Goal: Communication & Community: Answer question/provide support

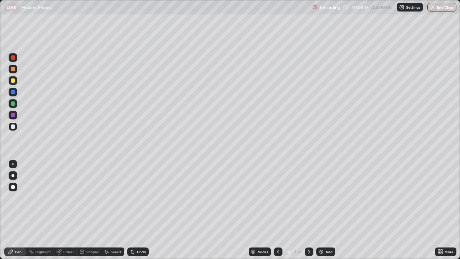
scroll to position [259, 460]
click at [67, 255] on div "Eraser" at bounding box center [65, 251] width 23 height 9
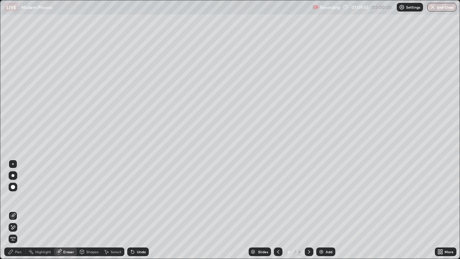
click at [13, 229] on icon at bounding box center [13, 227] width 6 height 6
click at [12, 226] on icon at bounding box center [11, 225] width 1 height 1
click at [20, 250] on div "Pen" at bounding box center [18, 252] width 6 height 4
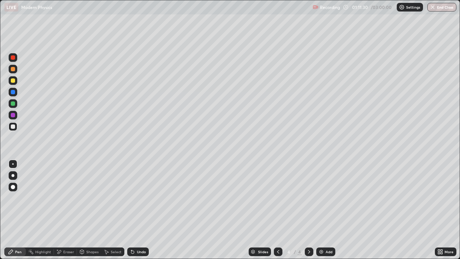
click at [68, 255] on div "Eraser" at bounding box center [65, 251] width 23 height 9
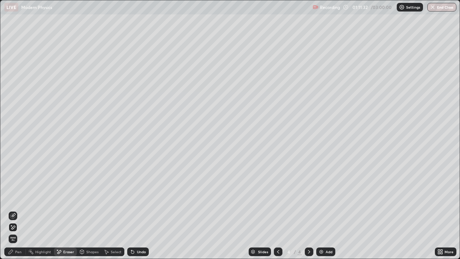
click at [22, 255] on div "Pen" at bounding box center [15, 251] width 22 height 9
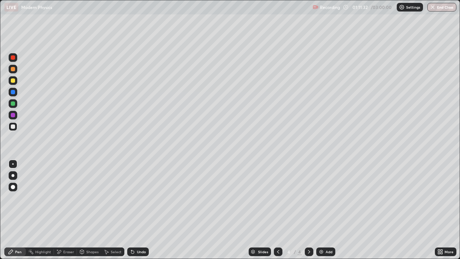
click at [19, 250] on div "Pen" at bounding box center [18, 252] width 6 height 4
click at [138, 255] on div "Undo" at bounding box center [138, 251] width 22 height 9
click at [140, 252] on div "Undo" at bounding box center [141, 252] width 9 height 4
click at [323, 249] on img at bounding box center [322, 252] width 6 height 6
click at [144, 249] on div "Undo" at bounding box center [138, 251] width 22 height 9
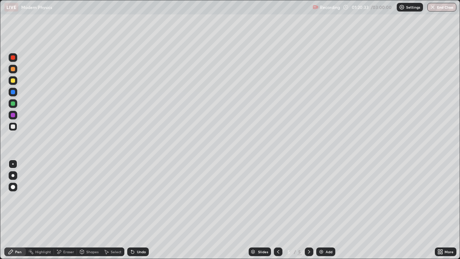
click at [143, 247] on div "Undo" at bounding box center [138, 251] width 22 height 9
click at [326, 249] on div "Add" at bounding box center [326, 251] width 19 height 9
click at [136, 255] on div "Undo" at bounding box center [138, 251] width 22 height 9
click at [327, 251] on div "Add" at bounding box center [329, 252] width 7 height 4
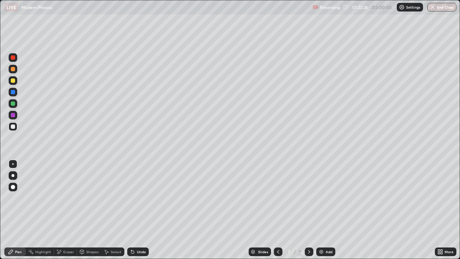
click at [277, 250] on icon at bounding box center [279, 252] width 6 height 6
click at [135, 251] on div "Undo" at bounding box center [138, 251] width 22 height 9
click at [137, 250] on div "Undo" at bounding box center [141, 252] width 9 height 4
click at [139, 251] on div "Undo" at bounding box center [141, 252] width 9 height 4
click at [138, 252] on div "Undo" at bounding box center [141, 252] width 9 height 4
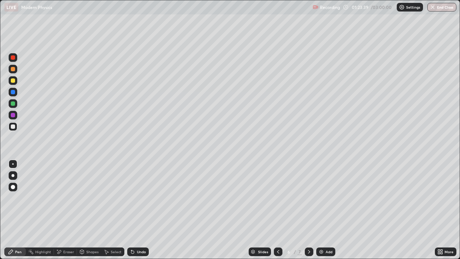
click at [139, 250] on div "Undo" at bounding box center [141, 252] width 9 height 4
click at [140, 250] on div "Undo" at bounding box center [141, 252] width 9 height 4
click at [139, 251] on div "Undo" at bounding box center [141, 252] width 9 height 4
click at [278, 252] on icon at bounding box center [279, 252] width 6 height 6
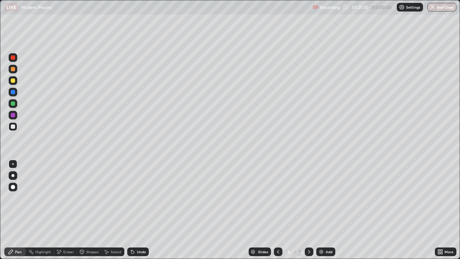
click at [309, 252] on icon at bounding box center [309, 252] width 6 height 6
click at [277, 251] on icon at bounding box center [279, 252] width 6 height 6
click at [309, 252] on icon at bounding box center [309, 252] width 6 height 6
click at [308, 252] on icon at bounding box center [309, 252] width 6 height 6
click at [309, 252] on icon at bounding box center [309, 252] width 6 height 6
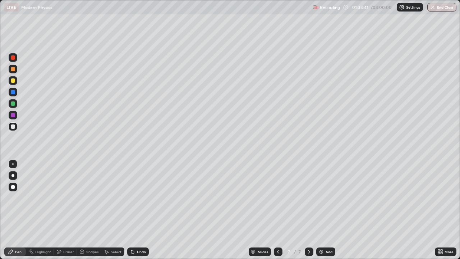
click at [138, 252] on div "Undo" at bounding box center [141, 252] width 9 height 4
click at [141, 252] on div "Undo" at bounding box center [141, 252] width 9 height 4
click at [132, 252] on icon at bounding box center [132, 252] width 3 height 3
click at [323, 255] on div "Add" at bounding box center [326, 251] width 19 height 9
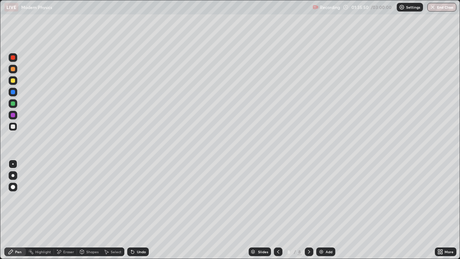
click at [131, 250] on icon at bounding box center [131, 250] width 1 height 1
click at [131, 251] on icon at bounding box center [132, 252] width 3 height 3
click at [136, 249] on div "Undo" at bounding box center [138, 251] width 22 height 9
click at [134, 249] on icon at bounding box center [133, 252] width 6 height 6
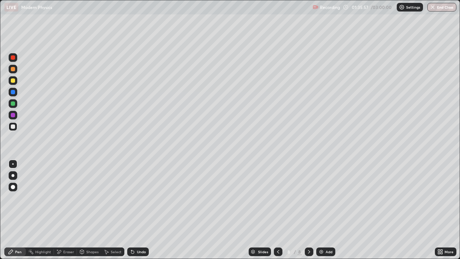
click at [134, 249] on icon at bounding box center [133, 252] width 6 height 6
click at [134, 249] on div "Undo" at bounding box center [138, 251] width 22 height 9
click at [131, 250] on icon at bounding box center [131, 250] width 1 height 1
click at [131, 251] on icon at bounding box center [132, 252] width 3 height 3
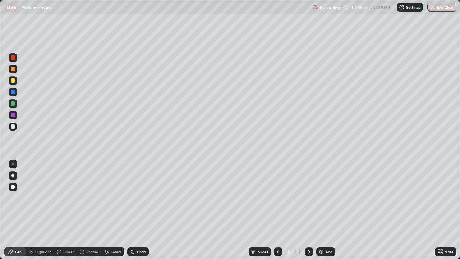
click at [139, 252] on div "Undo" at bounding box center [141, 252] width 9 height 4
click at [278, 252] on icon at bounding box center [279, 252] width 6 height 6
click at [311, 251] on div at bounding box center [309, 251] width 9 height 9
click at [324, 249] on div "Add" at bounding box center [326, 251] width 19 height 9
click at [281, 255] on div at bounding box center [278, 251] width 9 height 9
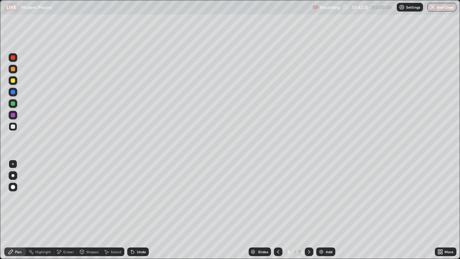
click at [305, 249] on div at bounding box center [309, 251] width 9 height 9
click at [143, 247] on div "Undo" at bounding box center [138, 251] width 22 height 9
click at [145, 247] on div "Undo" at bounding box center [138, 251] width 22 height 9
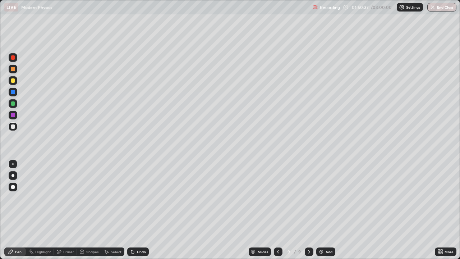
click at [145, 247] on div "Undo" at bounding box center [138, 251] width 22 height 9
click at [146, 249] on div "Undo" at bounding box center [138, 251] width 22 height 9
click at [147, 249] on div "Undo" at bounding box center [138, 251] width 22 height 9
click at [326, 255] on div "Add" at bounding box center [326, 251] width 19 height 9
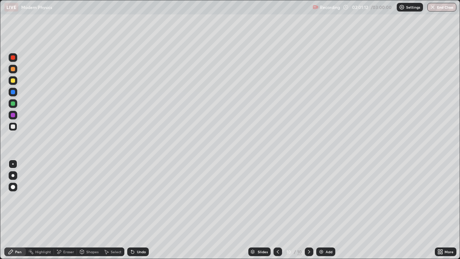
click at [137, 248] on div "Undo" at bounding box center [138, 251] width 22 height 9
click at [330, 254] on div "Add" at bounding box center [326, 251] width 19 height 9
click at [137, 249] on div "Undo" at bounding box center [138, 251] width 22 height 9
click at [137, 250] on div "Undo" at bounding box center [141, 252] width 9 height 4
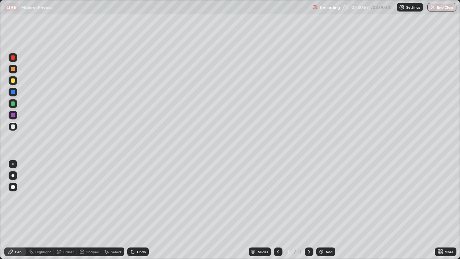
click at [137, 251] on div "Undo" at bounding box center [141, 252] width 9 height 4
click at [138, 250] on div "Undo" at bounding box center [141, 252] width 9 height 4
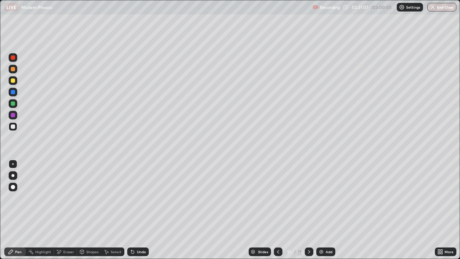
click at [137, 250] on div "Undo" at bounding box center [141, 252] width 9 height 4
click at [134, 249] on icon at bounding box center [133, 252] width 6 height 6
click at [70, 252] on div "Eraser" at bounding box center [68, 252] width 11 height 4
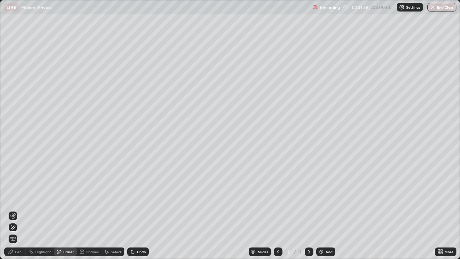
click at [20, 250] on div "Pen" at bounding box center [18, 252] width 6 height 4
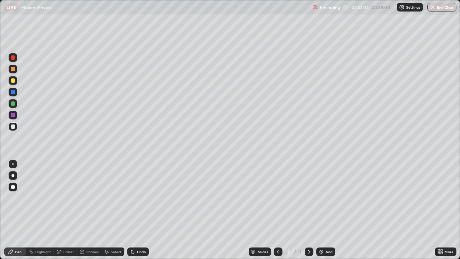
click at [142, 249] on div "Undo" at bounding box center [138, 251] width 22 height 9
click at [330, 248] on div "Add" at bounding box center [326, 251] width 19 height 9
click at [278, 252] on icon at bounding box center [279, 252] width 6 height 6
click at [140, 249] on div "Undo" at bounding box center [138, 251] width 22 height 9
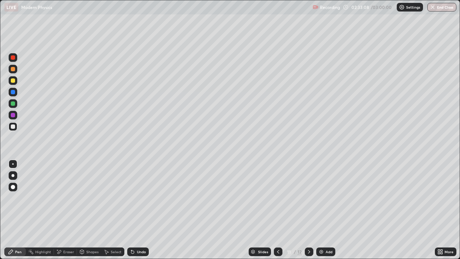
click at [139, 248] on div "Undo" at bounding box center [138, 251] width 22 height 9
click at [141, 245] on div "Undo" at bounding box center [136, 252] width 24 height 14
click at [308, 252] on icon at bounding box center [309, 252] width 6 height 6
click at [137, 250] on div "Undo" at bounding box center [141, 252] width 9 height 4
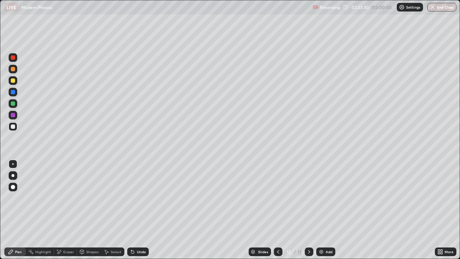
click at [137, 250] on div "Undo" at bounding box center [141, 252] width 9 height 4
click at [132, 251] on icon at bounding box center [132, 252] width 3 height 3
click at [278, 252] on icon at bounding box center [279, 252] width 6 height 6
click at [308, 251] on icon at bounding box center [309, 252] width 6 height 6
click at [20, 251] on div "Pen" at bounding box center [18, 252] width 6 height 4
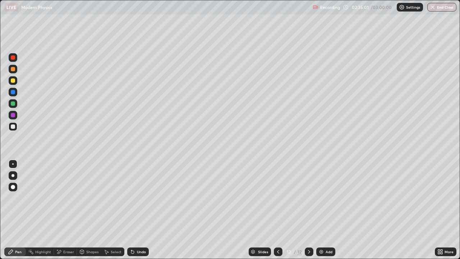
click at [68, 251] on div "Eraser" at bounding box center [68, 252] width 11 height 4
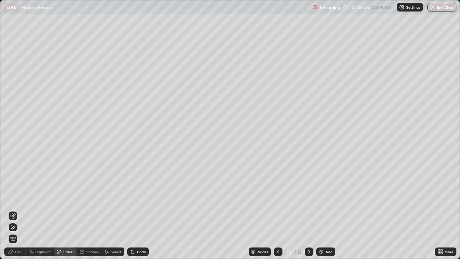
click at [19, 253] on div "Pen" at bounding box center [18, 252] width 6 height 4
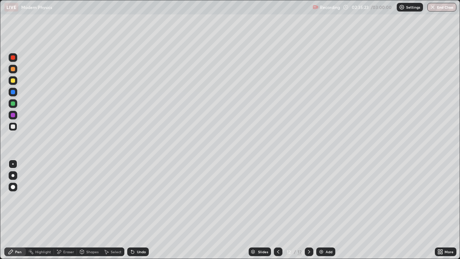
click at [68, 251] on div "Eraser" at bounding box center [68, 252] width 11 height 4
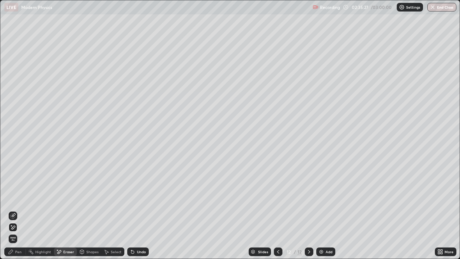
click at [22, 251] on div "Pen" at bounding box center [15, 251] width 22 height 9
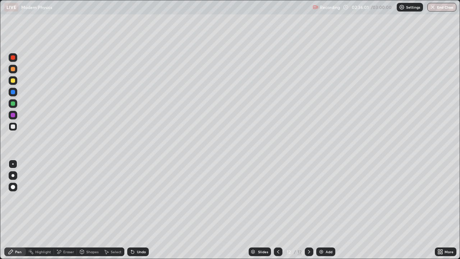
click at [332, 251] on div "Add" at bounding box center [329, 252] width 7 height 4
click at [277, 249] on icon at bounding box center [279, 252] width 6 height 6
click at [309, 252] on icon at bounding box center [309, 252] width 6 height 6
click at [137, 248] on div "Undo" at bounding box center [138, 251] width 22 height 9
click at [137, 249] on div "Undo" at bounding box center [138, 251] width 22 height 9
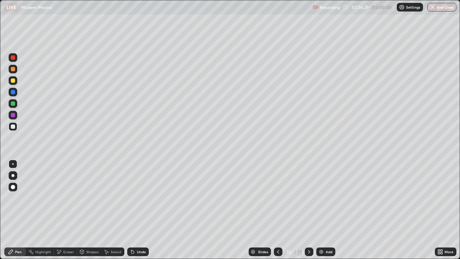
click at [137, 249] on div "Undo" at bounding box center [138, 251] width 22 height 9
click at [276, 249] on icon at bounding box center [279, 252] width 6 height 6
click at [278, 252] on icon at bounding box center [279, 252] width 6 height 6
click at [306, 249] on div at bounding box center [309, 251] width 9 height 9
click at [309, 251] on icon at bounding box center [309, 252] width 6 height 6
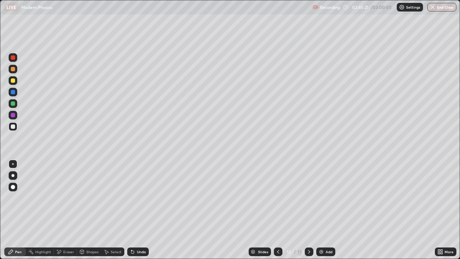
click at [69, 253] on div "Eraser" at bounding box center [68, 252] width 11 height 4
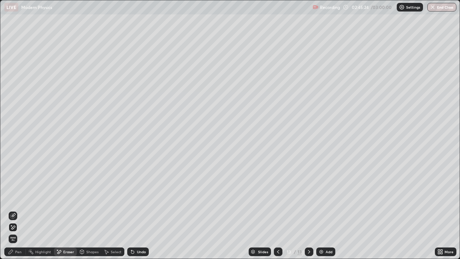
click at [15, 250] on div "Pen" at bounding box center [18, 252] width 6 height 4
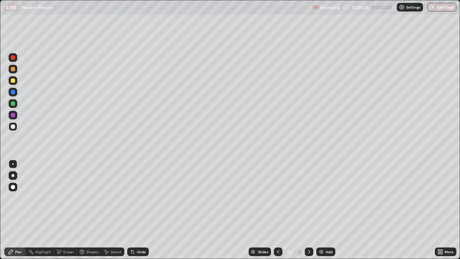
click at [139, 255] on div "Undo" at bounding box center [138, 251] width 22 height 9
click at [141, 252] on div "Undo" at bounding box center [141, 252] width 9 height 4
click at [331, 248] on div "Add" at bounding box center [326, 251] width 19 height 9
click at [134, 250] on icon at bounding box center [133, 252] width 6 height 6
click at [137, 248] on div "Undo" at bounding box center [138, 251] width 22 height 9
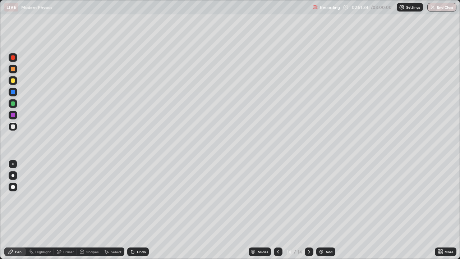
click at [131, 250] on icon at bounding box center [131, 250] width 1 height 1
click at [138, 248] on div "Undo" at bounding box center [138, 251] width 22 height 9
click at [135, 249] on div "Undo" at bounding box center [138, 251] width 22 height 9
click at [131, 250] on icon at bounding box center [131, 250] width 1 height 1
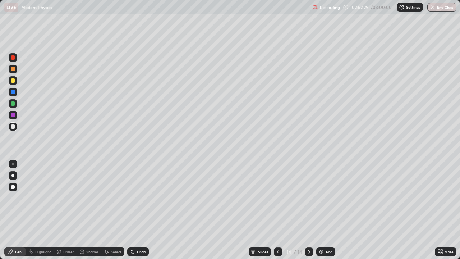
click at [138, 249] on div "Undo" at bounding box center [138, 251] width 22 height 9
click at [135, 248] on div "Undo" at bounding box center [138, 251] width 22 height 9
click at [327, 251] on div "Add" at bounding box center [329, 252] width 7 height 4
click at [140, 250] on div "Undo" at bounding box center [141, 252] width 9 height 4
click at [141, 251] on div "Undo" at bounding box center [141, 252] width 9 height 4
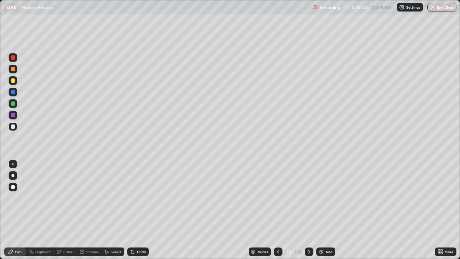
click at [130, 250] on icon at bounding box center [133, 252] width 6 height 6
click at [325, 250] on div "Add" at bounding box center [326, 251] width 19 height 9
click at [278, 252] on icon at bounding box center [279, 252] width 6 height 6
click at [277, 251] on icon at bounding box center [279, 252] width 6 height 6
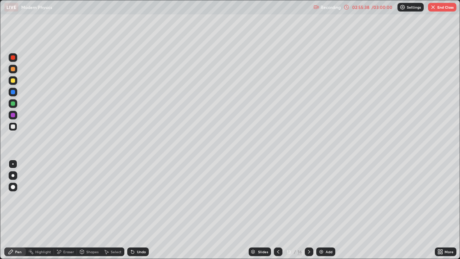
click at [308, 251] on icon at bounding box center [309, 252] width 6 height 6
click at [309, 252] on icon at bounding box center [309, 252] width 6 height 6
click at [309, 253] on icon at bounding box center [309, 252] width 6 height 6
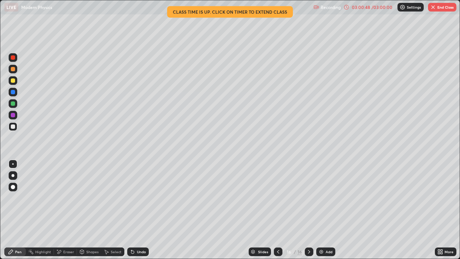
click at [136, 248] on div "Undo" at bounding box center [138, 251] width 22 height 9
click at [436, 8] on button "End Class" at bounding box center [442, 7] width 28 height 9
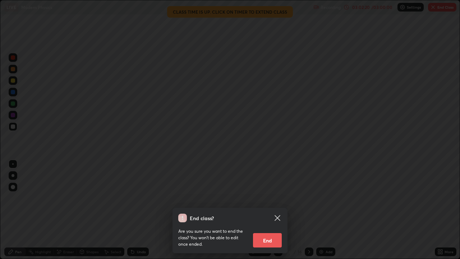
click at [272, 245] on button "End" at bounding box center [267, 240] width 29 height 14
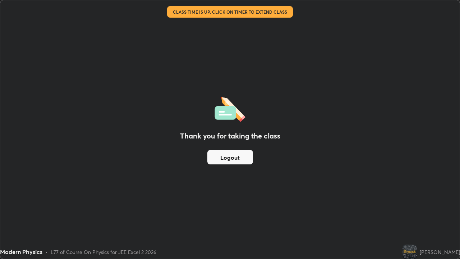
click at [242, 161] on button "Logout" at bounding box center [231, 157] width 46 height 14
